Goal: Browse casually: Explore the website without a specific task or goal

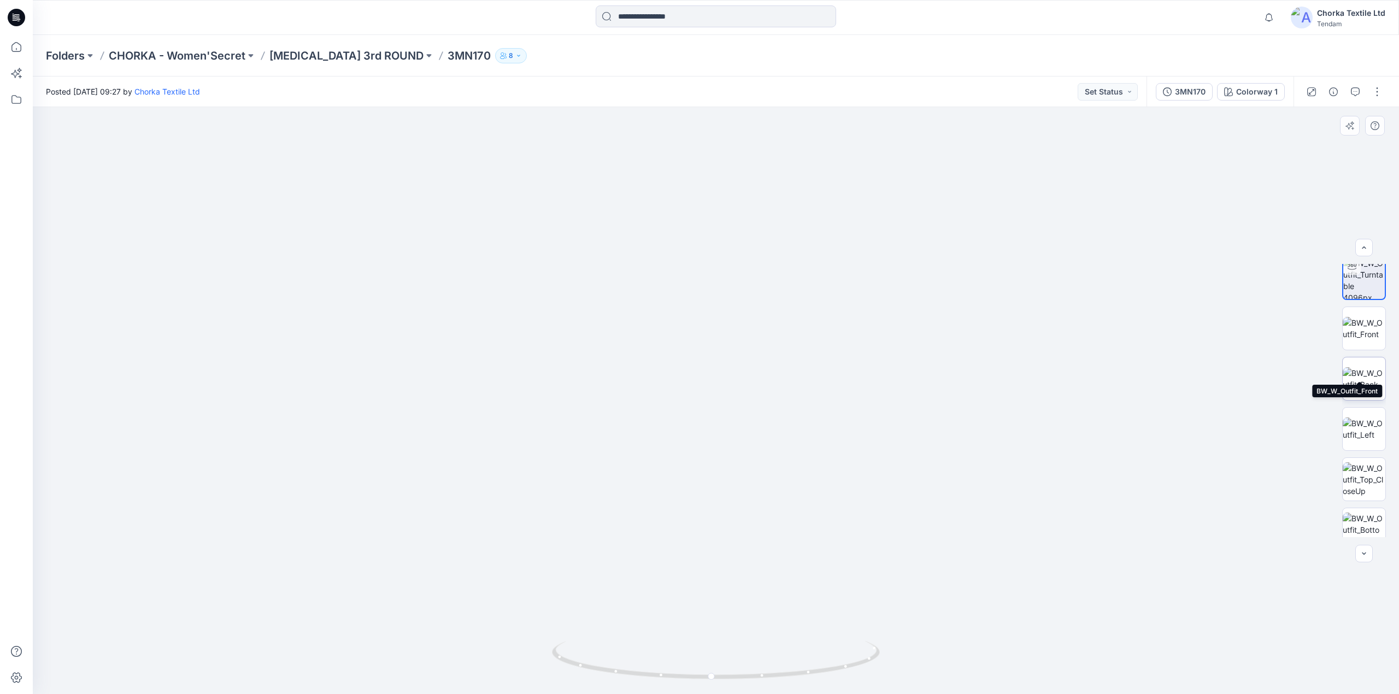
scroll to position [72, 0]
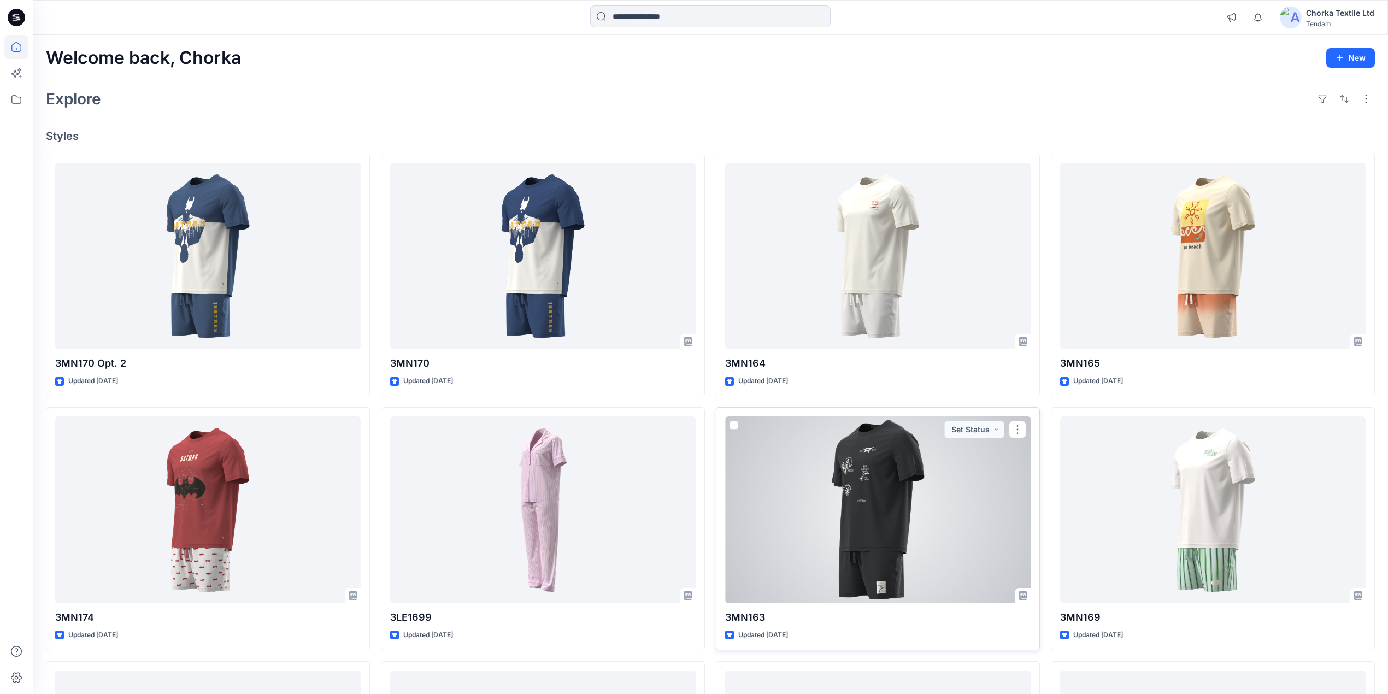
click at [897, 508] on div at bounding box center [877, 509] width 305 height 187
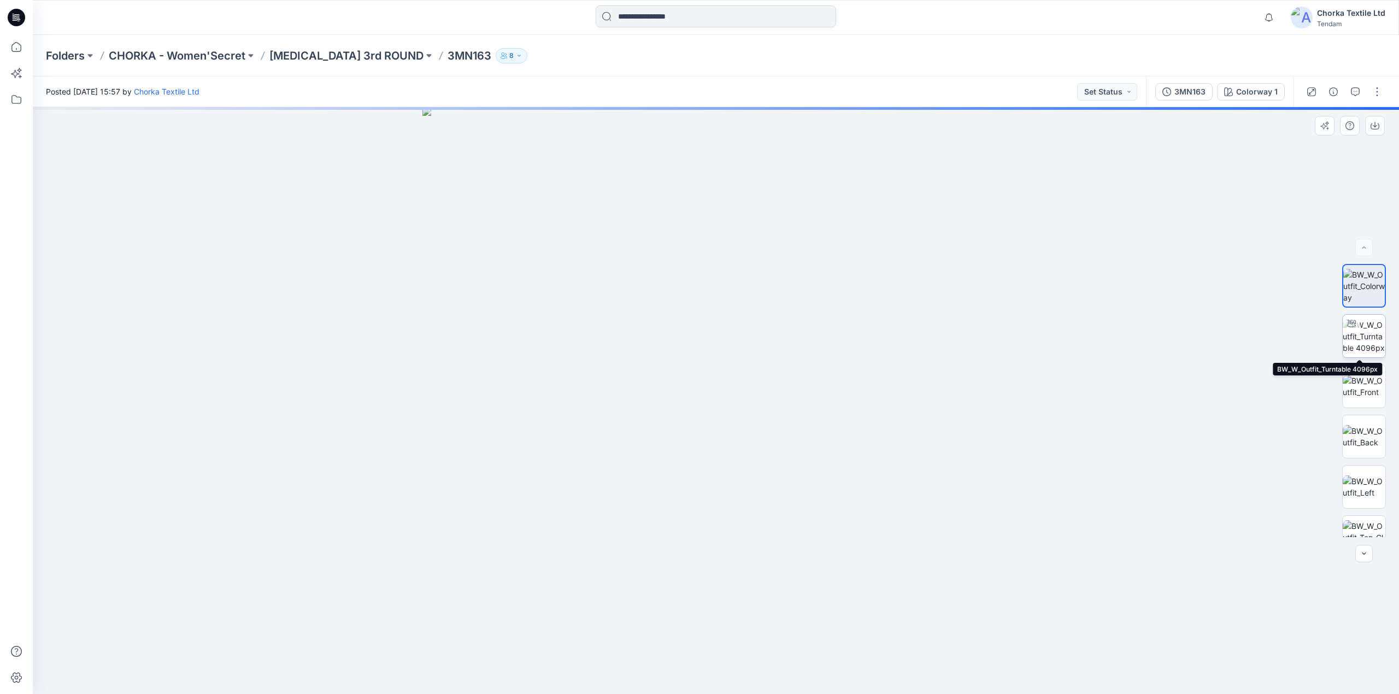
click at [1366, 333] on img at bounding box center [1363, 336] width 43 height 34
drag, startPoint x: 776, startPoint y: 200, endPoint x: 741, endPoint y: 469, distance: 271.1
click at [739, 473] on img at bounding box center [679, 132] width 2204 height 1123
drag, startPoint x: 728, startPoint y: 296, endPoint x: 763, endPoint y: 433, distance: 142.2
click at [763, 433] on img at bounding box center [721, 216] width 2204 height 953
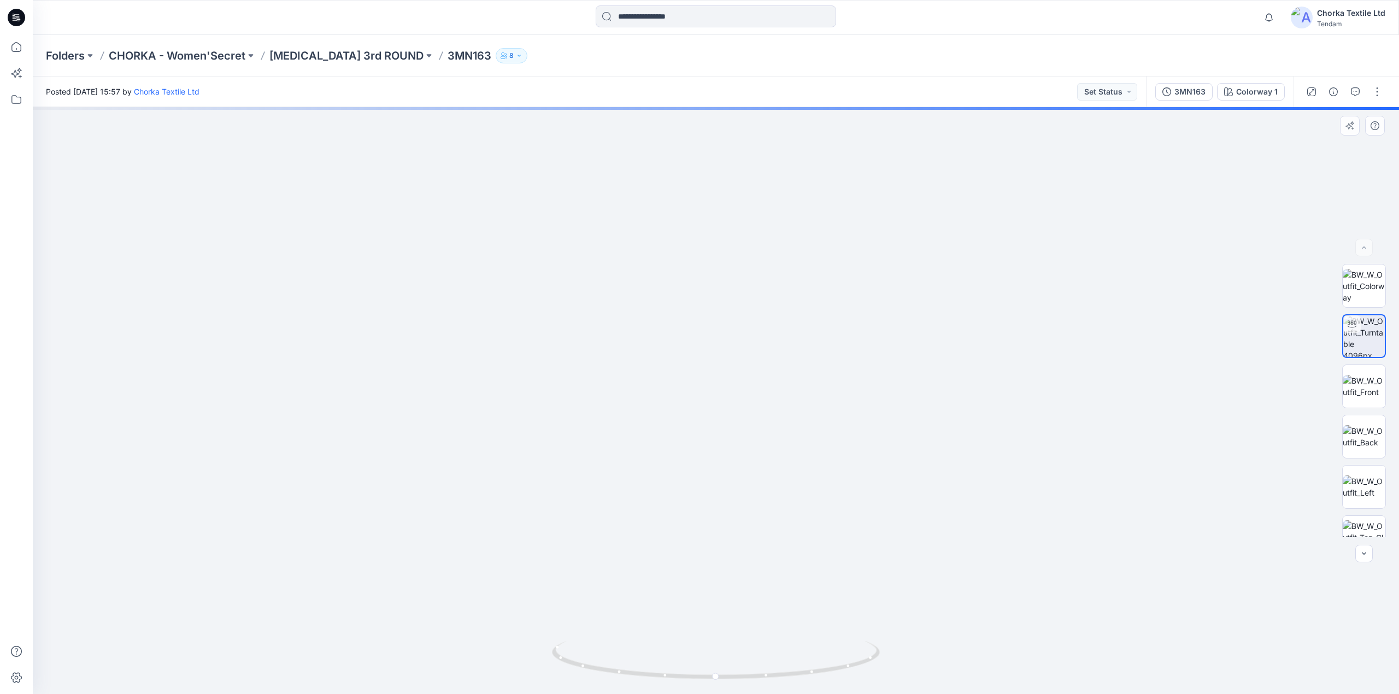
drag, startPoint x: 758, startPoint y: 549, endPoint x: 780, endPoint y: 458, distance: 93.3
click at [794, 248] on img at bounding box center [751, 144] width 1530 height 1100
drag, startPoint x: 1010, startPoint y: 347, endPoint x: 728, endPoint y: 397, distance: 286.7
drag, startPoint x: 844, startPoint y: 671, endPoint x: 508, endPoint y: 615, distance: 340.8
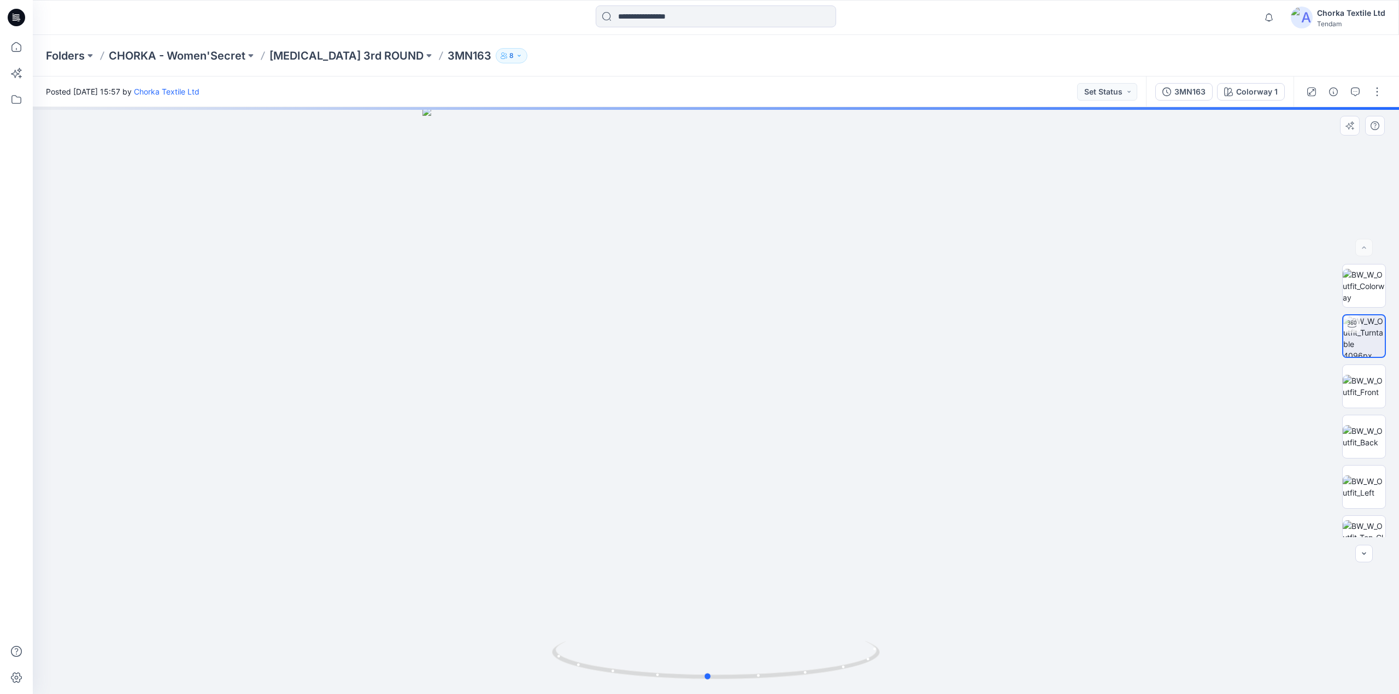
click at [508, 615] on div at bounding box center [716, 400] width 1366 height 587
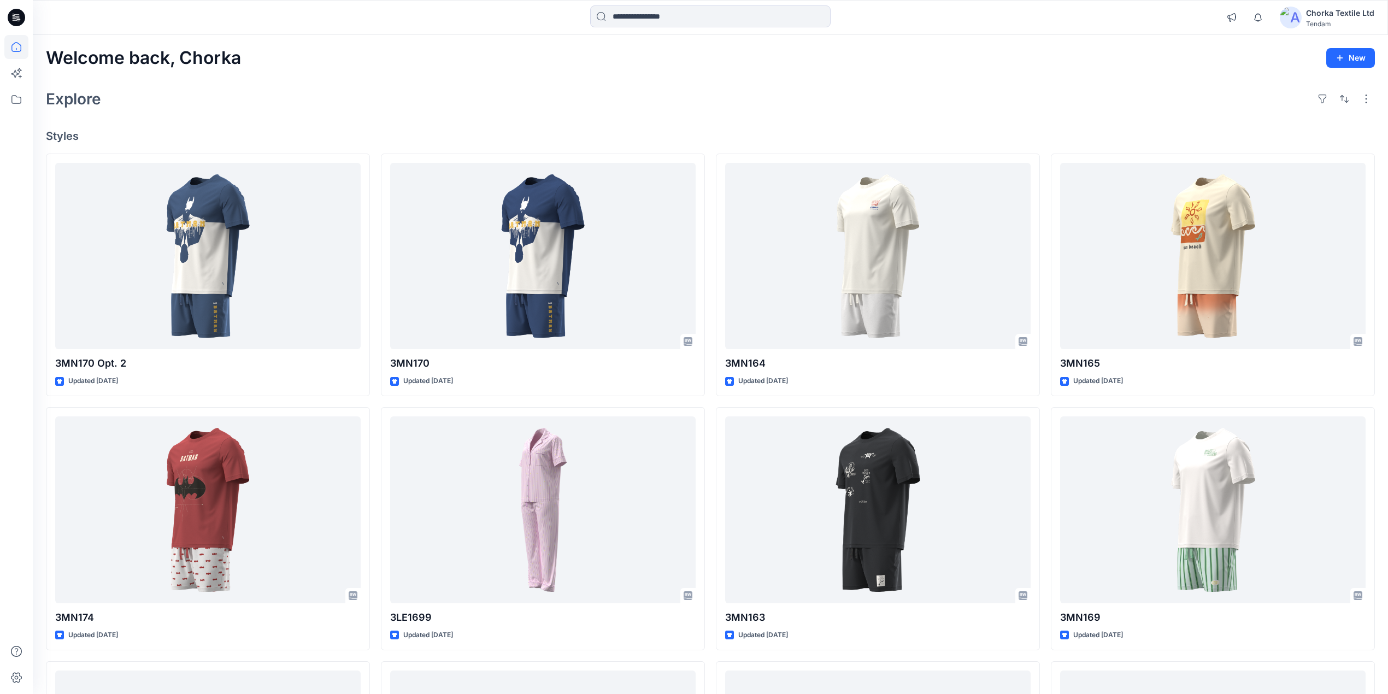
click at [331, 89] on div "Explore" at bounding box center [710, 99] width 1329 height 26
